Goal: Register for event/course

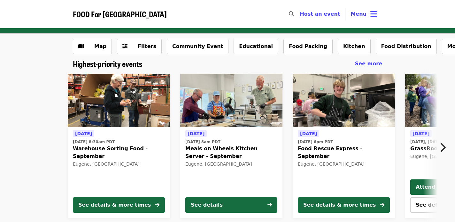
click at [324, 108] on img at bounding box center [344, 101] width 102 height 54
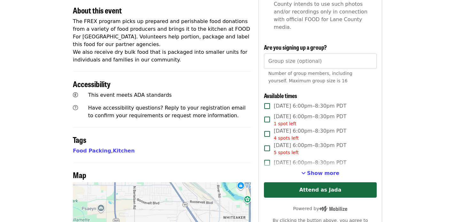
scroll to position [239, 0]
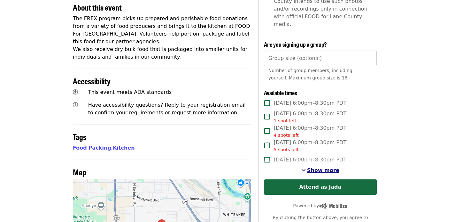
click at [311, 167] on span "Show more" at bounding box center [323, 170] width 32 height 6
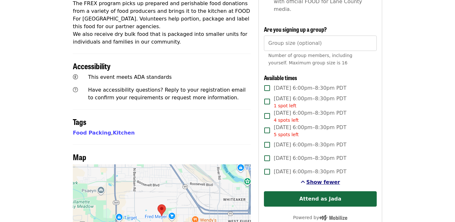
scroll to position [256, 0]
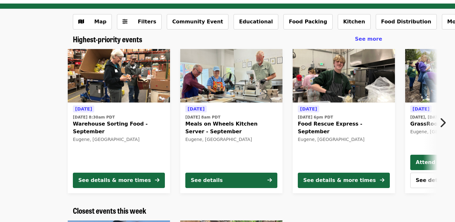
click at [319, 81] on img at bounding box center [344, 76] width 102 height 54
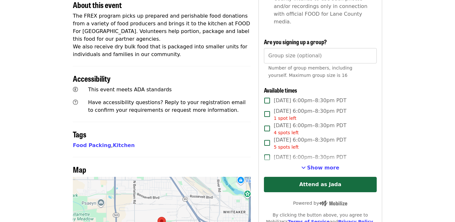
scroll to position [242, 0]
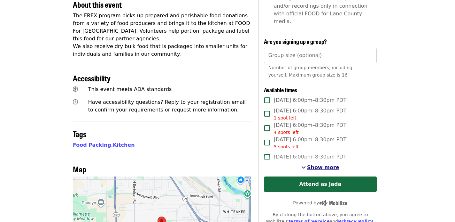
click at [314, 164] on span "Show more" at bounding box center [323, 167] width 32 height 6
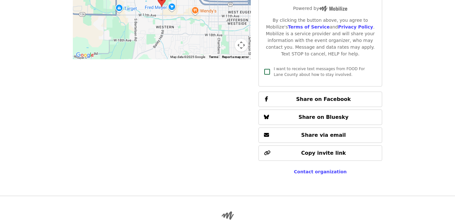
scroll to position [471, 0]
